Goal: Transaction & Acquisition: Download file/media

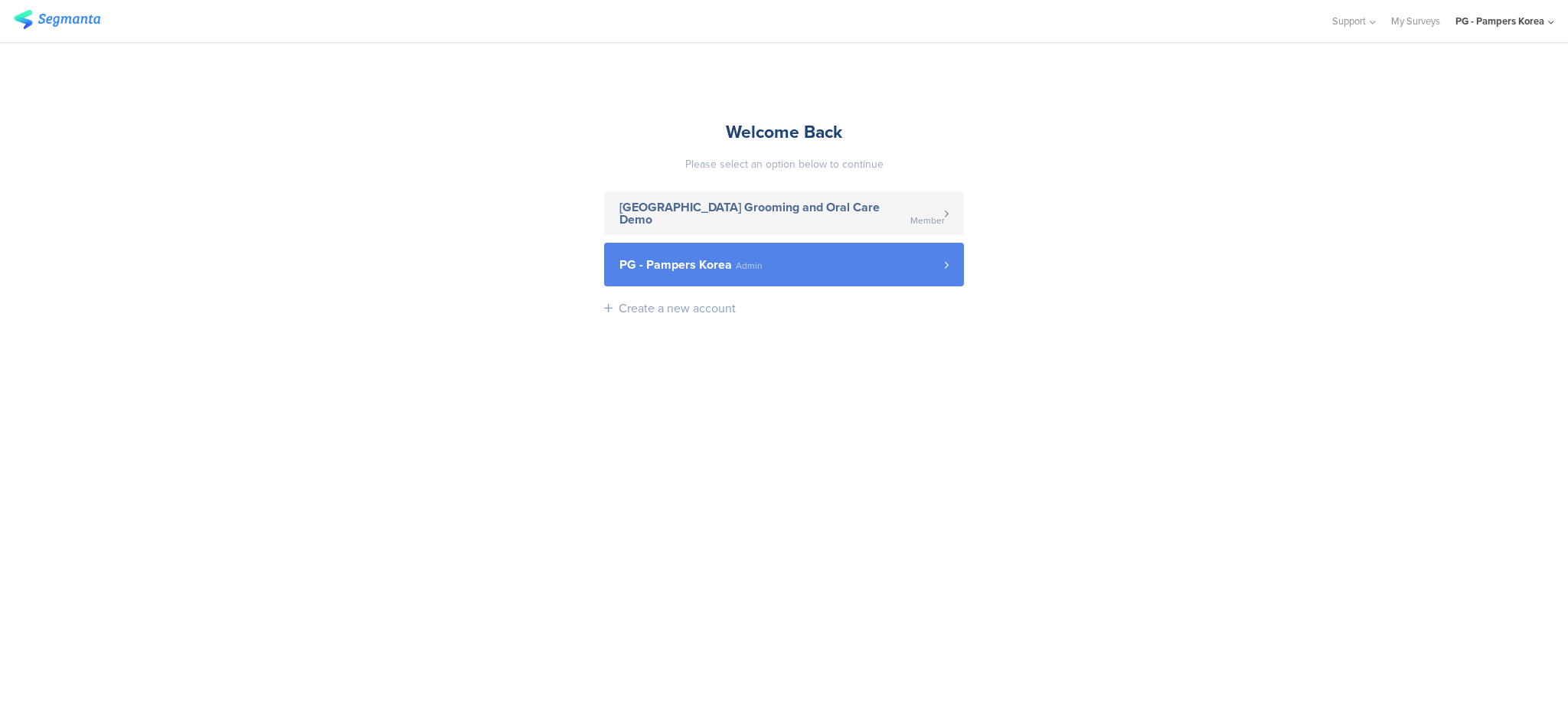
click at [741, 269] on span "Admin" at bounding box center [749, 265] width 27 height 9
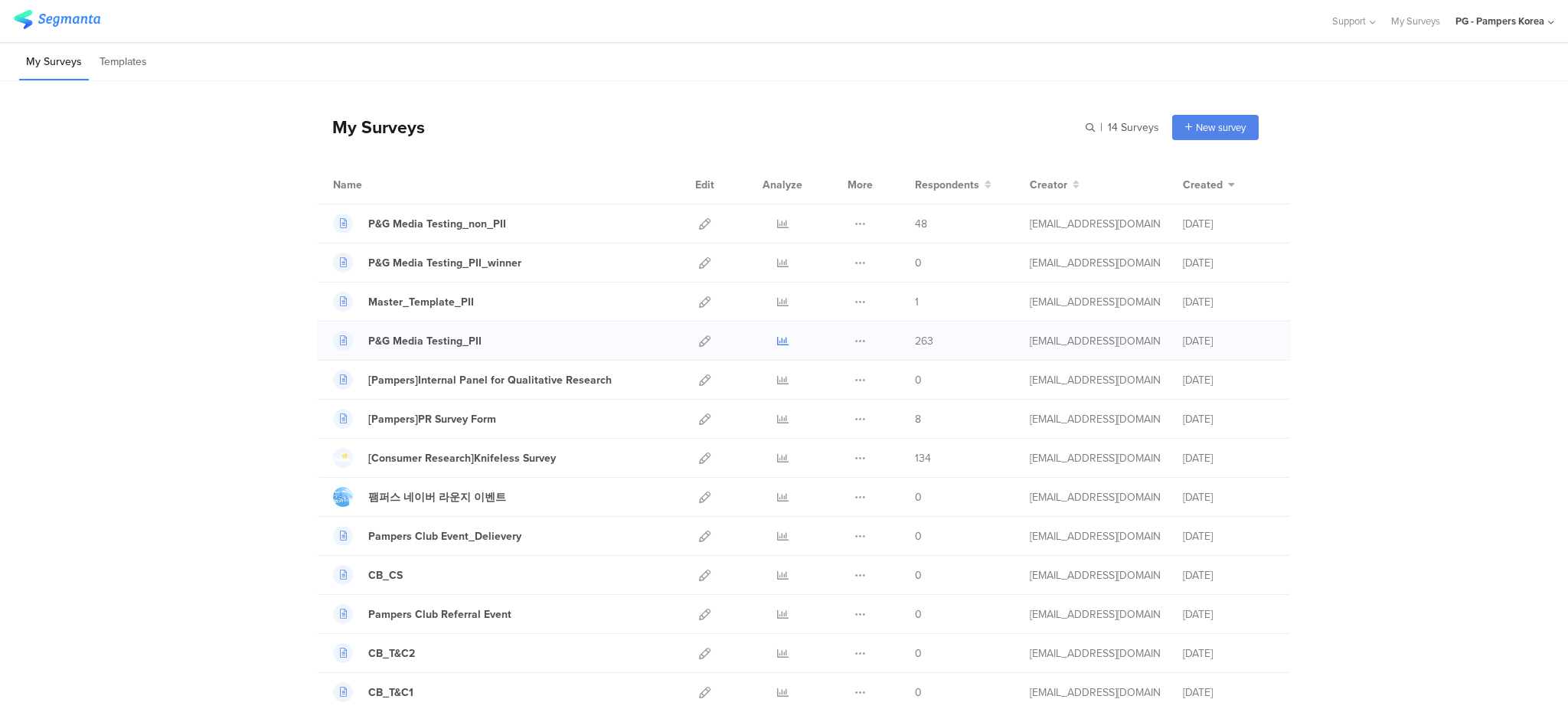
click at [777, 340] on icon at bounding box center [783, 341] width 12 height 12
click at [777, 222] on icon at bounding box center [783, 224] width 12 height 12
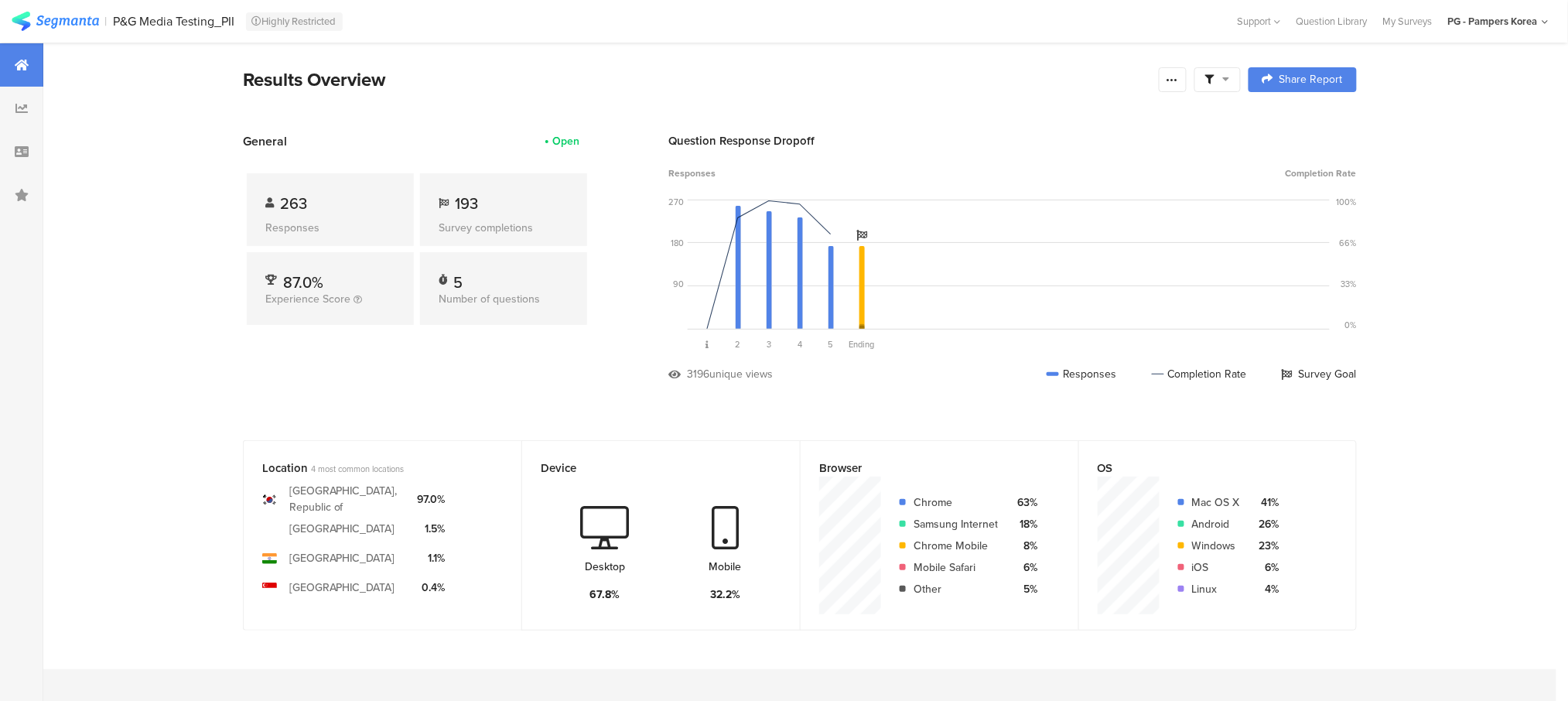
click at [1195, 77] on div "Results Overview Confidence Level 95 % Preview survey Edit survey Export Result…" at bounding box center [800, 79] width 1114 height 28
click at [1187, 79] on div at bounding box center [1172, 80] width 28 height 25
click at [1021, 235] on span "Export Results" at bounding box center [1014, 236] width 69 height 16
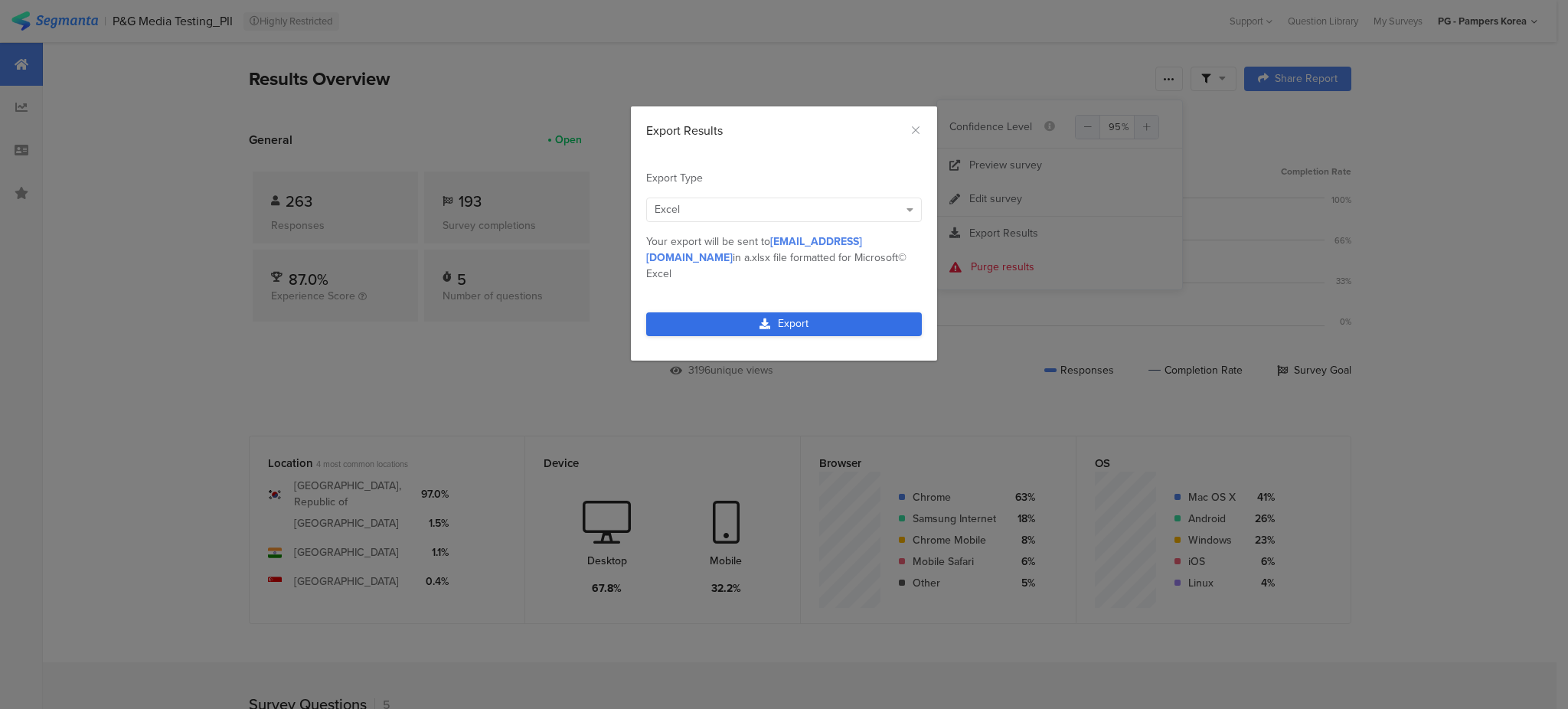
click at [876, 313] on link "Export" at bounding box center [784, 324] width 276 height 24
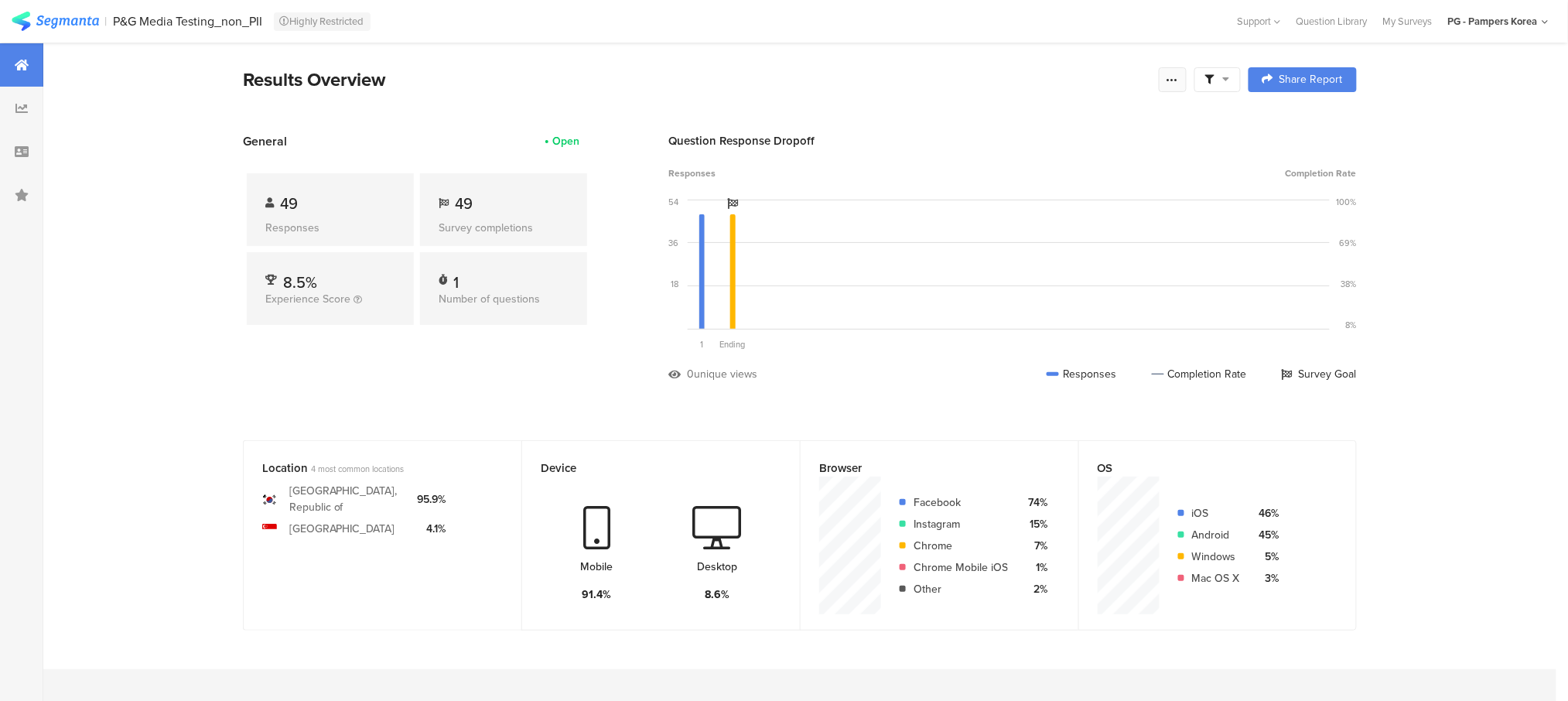
click at [1187, 86] on div at bounding box center [1172, 80] width 28 height 25
click at [1102, 235] on div "Export Results" at bounding box center [1070, 236] width 247 height 15
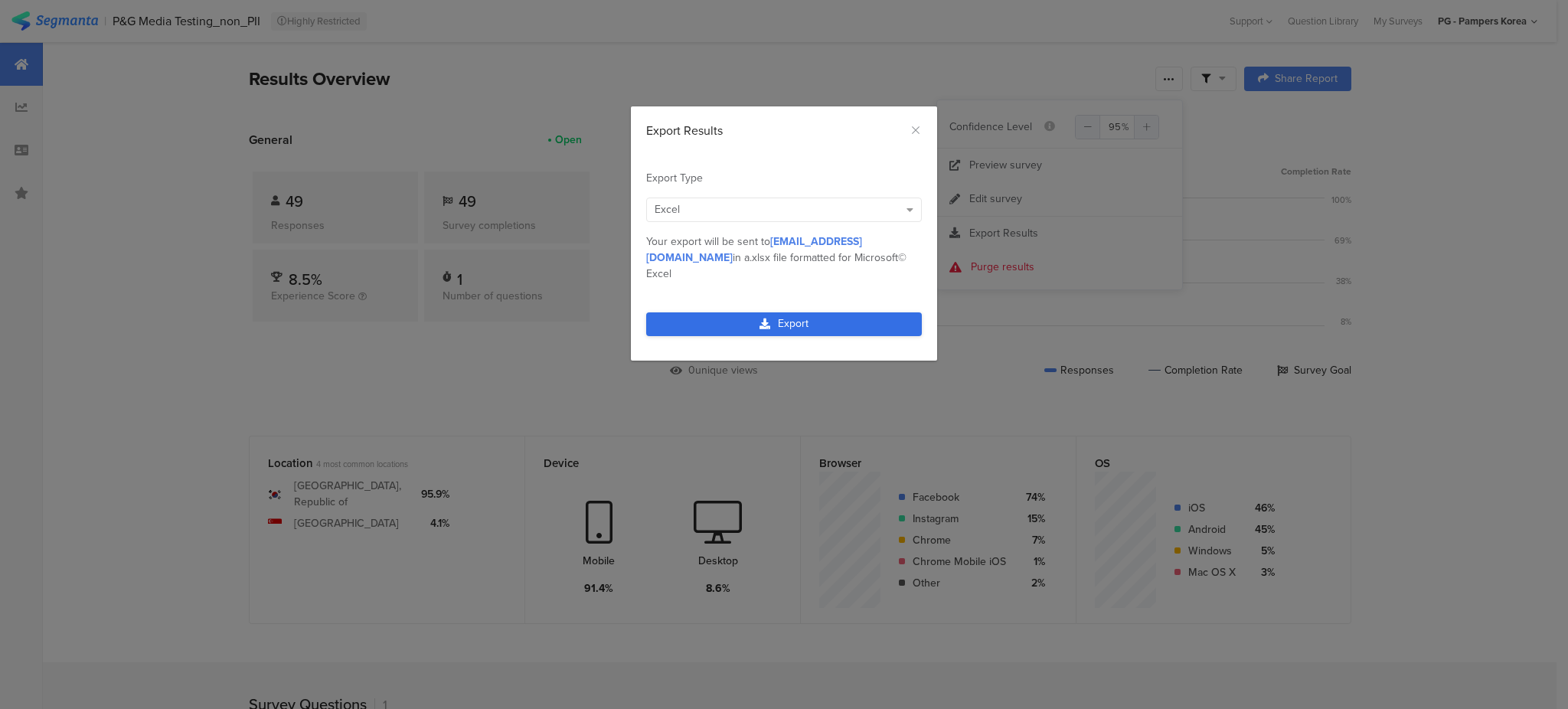
click at [833, 313] on link "Export" at bounding box center [784, 324] width 276 height 24
